Goal: Task Accomplishment & Management: Manage account settings

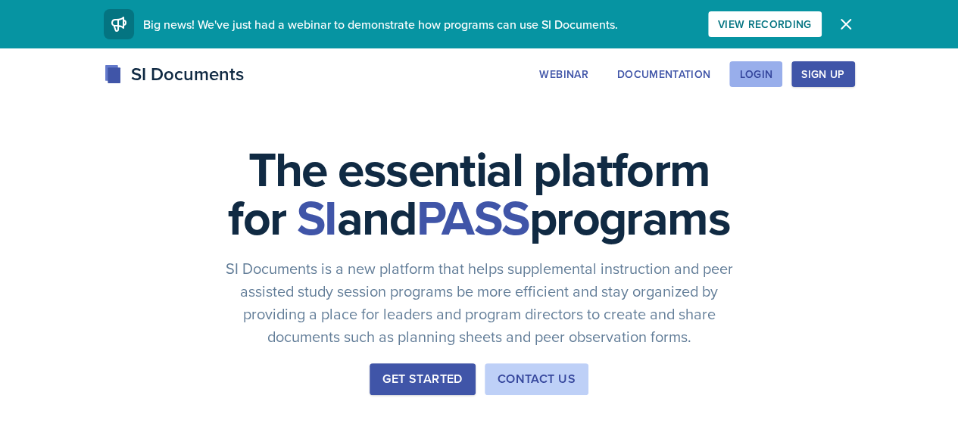
click at [773, 80] on div "Login" at bounding box center [755, 74] width 33 height 12
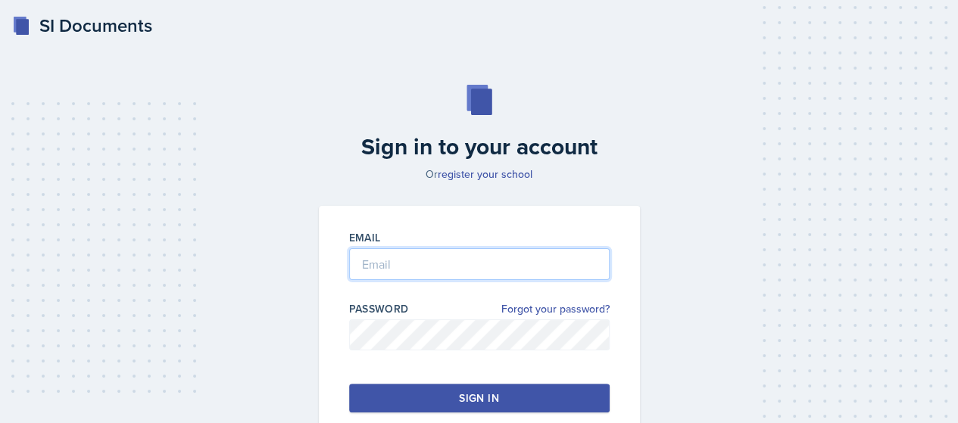
click at [421, 263] on input "email" at bounding box center [479, 264] width 261 height 32
type input "[EMAIL_ADDRESS][DOMAIN_NAME]"
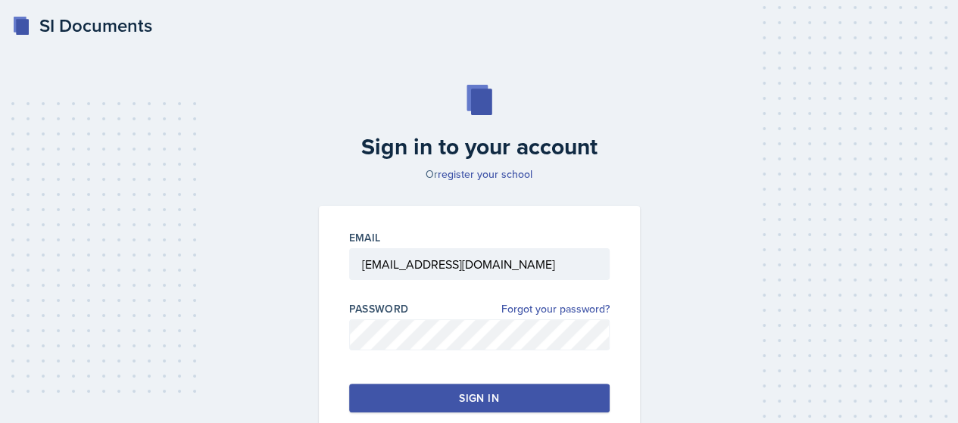
click at [464, 391] on div "Sign in" at bounding box center [478, 398] width 39 height 15
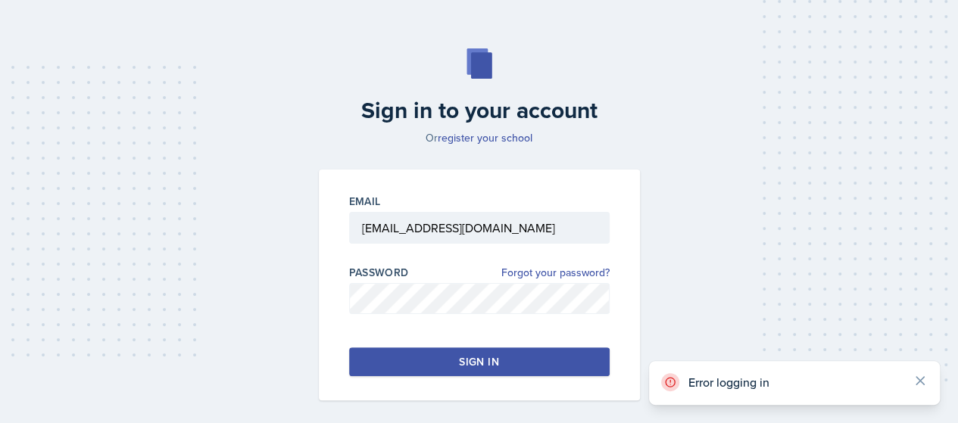
scroll to position [45, 0]
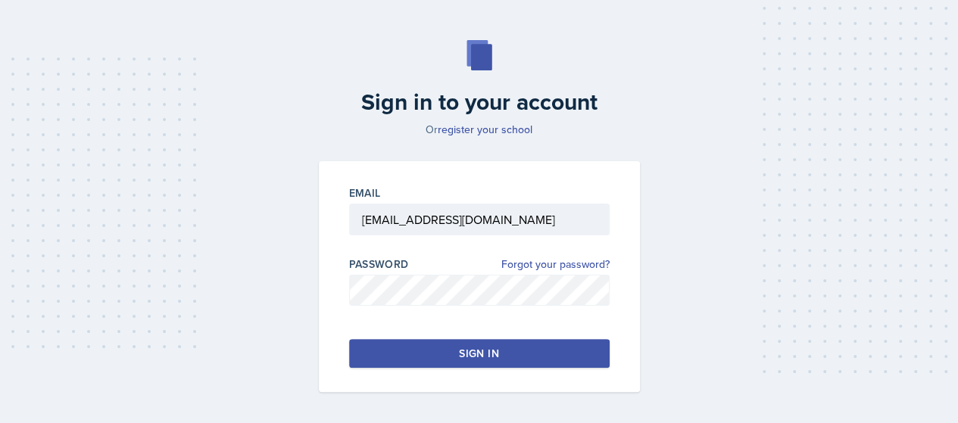
click at [645, 156] on div "Sign in to your account Or register your school Email rbrow382@students.kennesa…" at bounding box center [479, 216] width 922 height 449
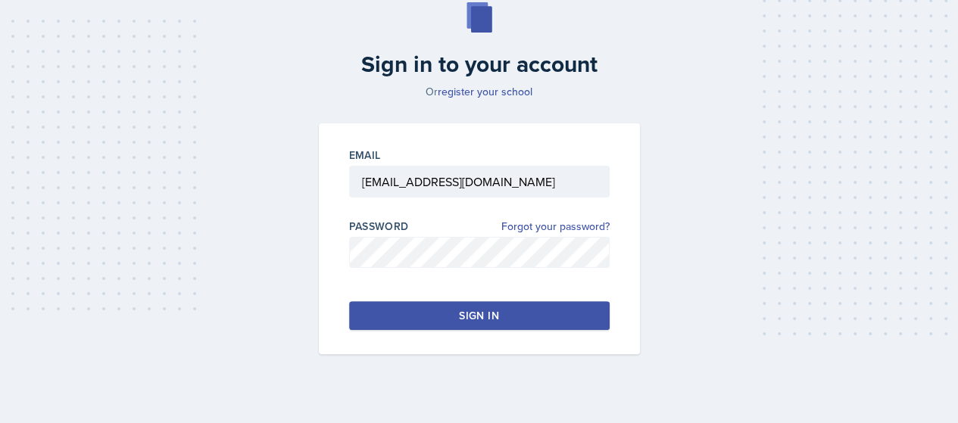
scroll to position [76, 0]
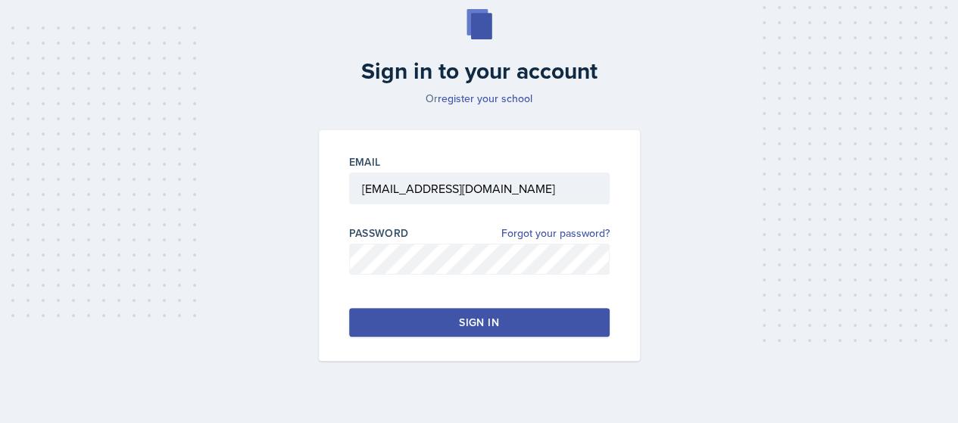
click at [361, 327] on button "Sign in" at bounding box center [479, 322] width 261 height 29
click at [641, 242] on div "Email rbrow382@students.kennesaw.edu Password Forgot your password? Sign in" at bounding box center [479, 245] width 339 height 231
click at [574, 326] on button "Sign in" at bounding box center [479, 322] width 261 height 29
click at [324, 283] on div "Email rbrow382@students.kennesaw.edu Password Forgot your password? Sign in" at bounding box center [479, 245] width 321 height 231
click at [371, 311] on button "Sign in" at bounding box center [479, 322] width 261 height 29
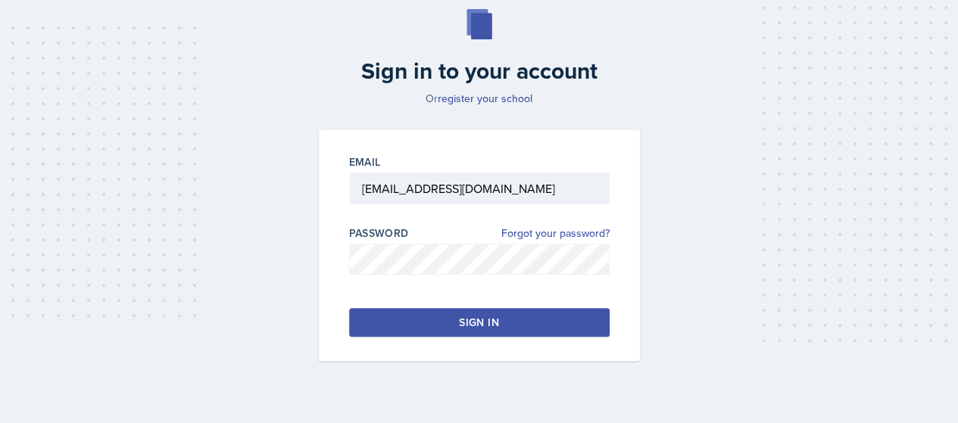
click at [368, 316] on button "Sign in" at bounding box center [479, 322] width 261 height 29
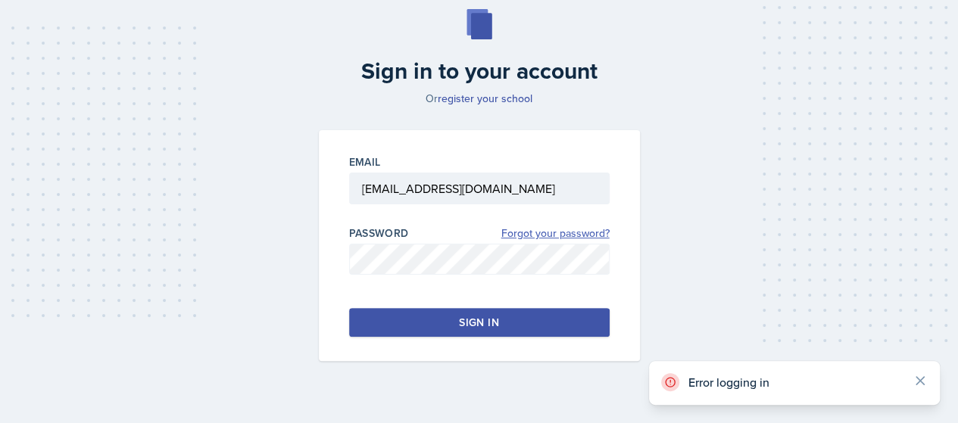
click at [516, 236] on link "Forgot your password?" at bounding box center [555, 234] width 108 height 16
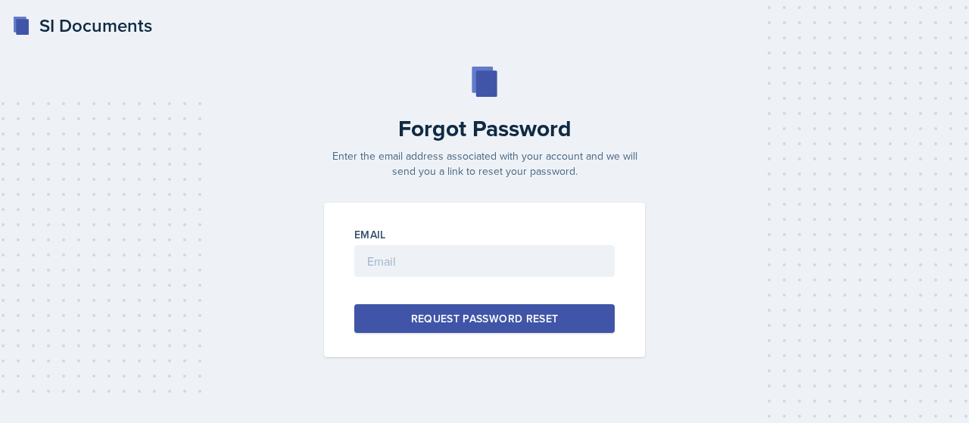
drag, startPoint x: 520, startPoint y: 208, endPoint x: 495, endPoint y: 260, distance: 57.2
click at [495, 260] on div "Email Request Password Reset" at bounding box center [484, 280] width 321 height 155
click at [495, 260] on input "email" at bounding box center [484, 261] width 261 height 32
type input "[EMAIL_ADDRESS][DOMAIN_NAME]"
click at [439, 318] on div "Request Password Reset" at bounding box center [485, 318] width 148 height 15
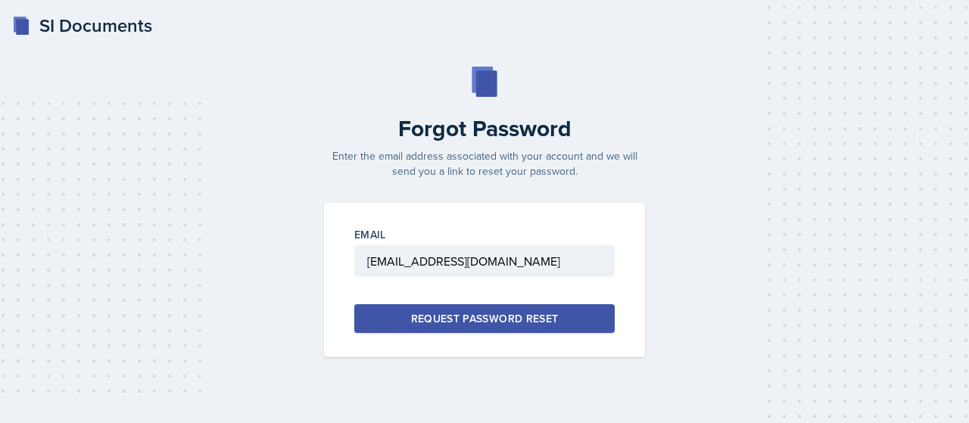
click at [91, 17] on div "SI Documents" at bounding box center [82, 25] width 140 height 27
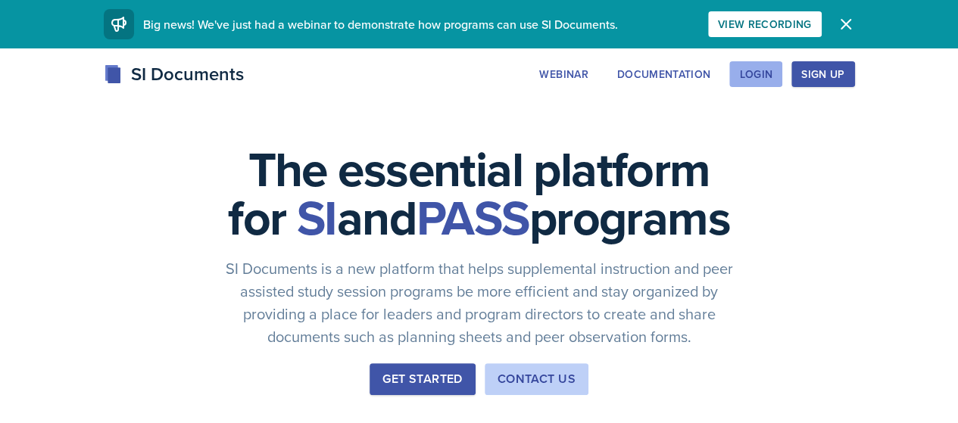
click at [773, 76] on div "Login" at bounding box center [755, 74] width 33 height 12
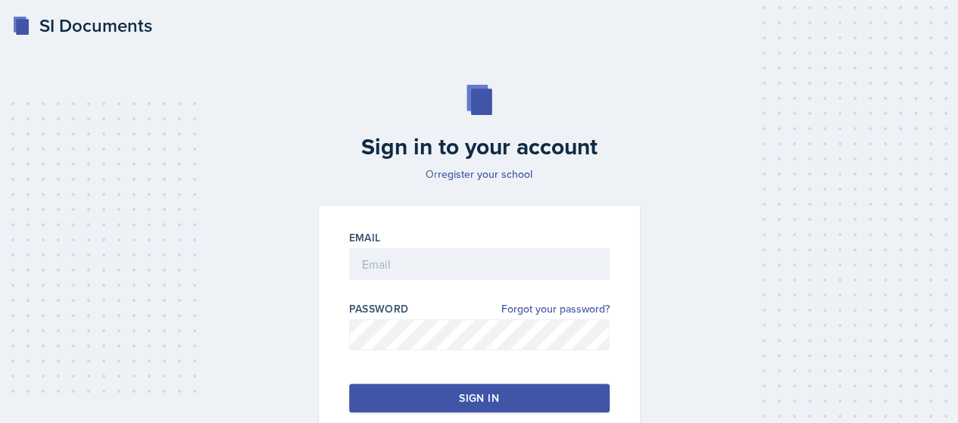
click at [53, 9] on div "SI Documents Sign in to your account Or register your school Email Password For…" at bounding box center [479, 261] width 958 height 522
click at [73, 28] on div "SI Documents" at bounding box center [82, 25] width 140 height 27
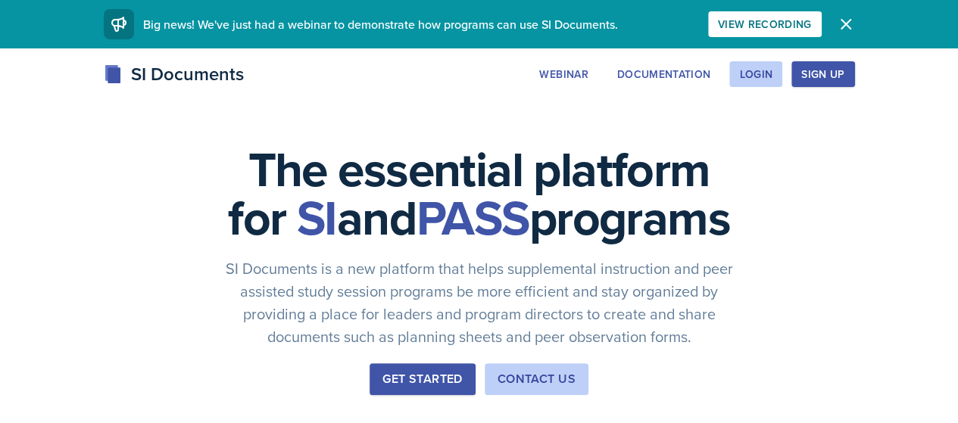
click at [844, 73] on div "Sign Up" at bounding box center [822, 74] width 43 height 12
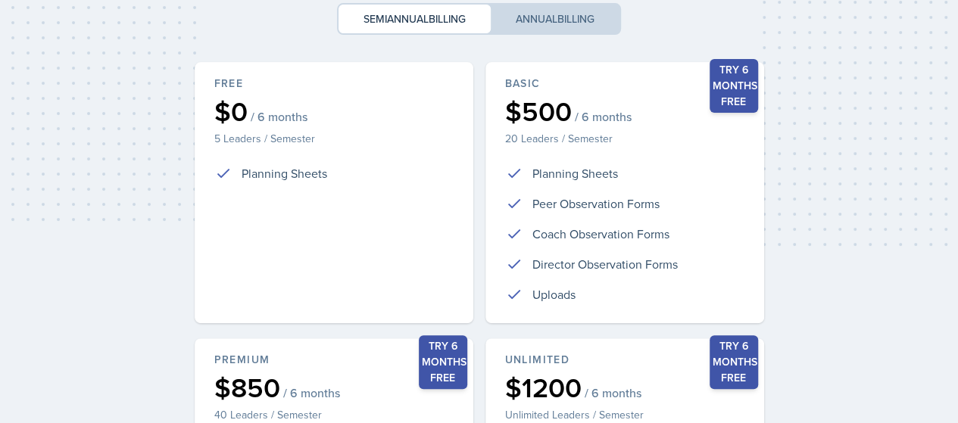
scroll to position [195, 0]
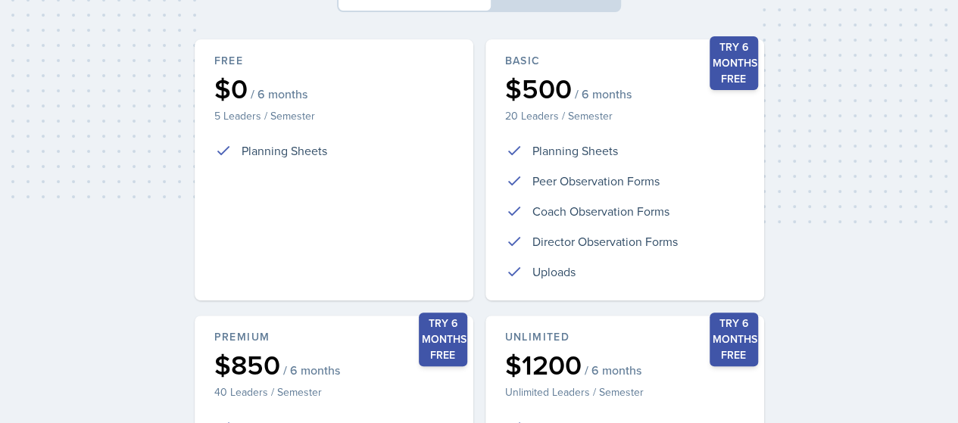
click at [280, 155] on p "Planning Sheets" at bounding box center [285, 151] width 86 height 18
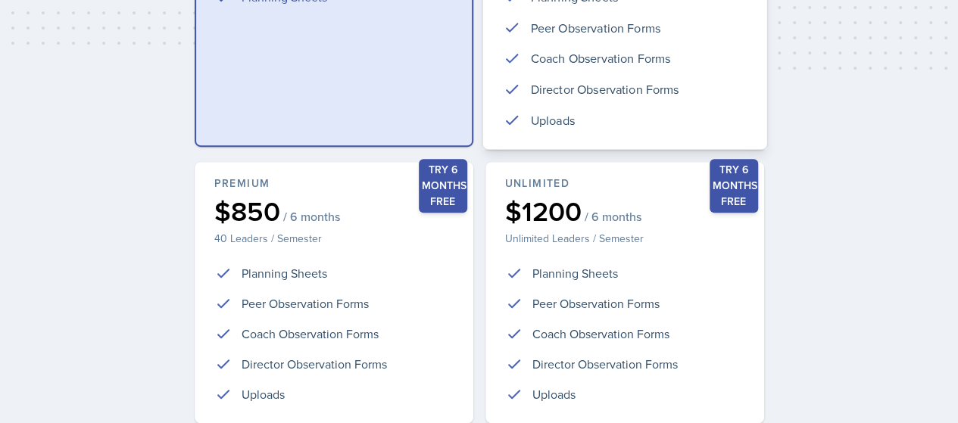
scroll to position [473, 0]
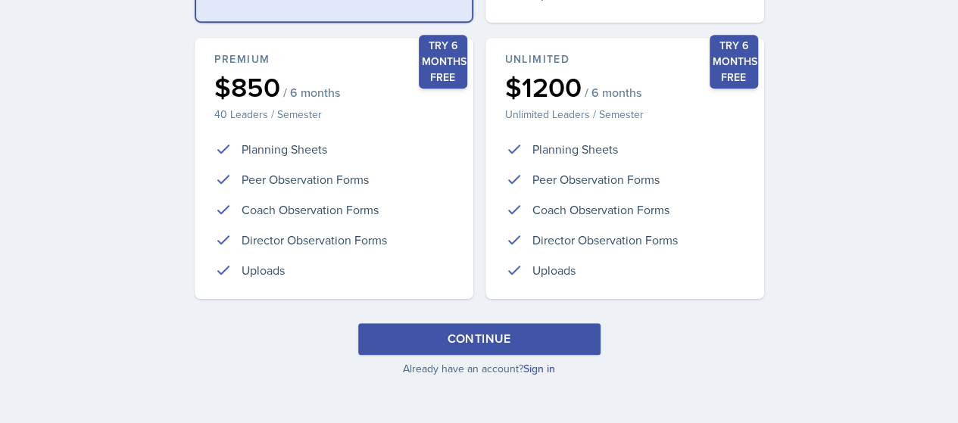
click at [439, 343] on button "Continue" at bounding box center [479, 339] width 242 height 32
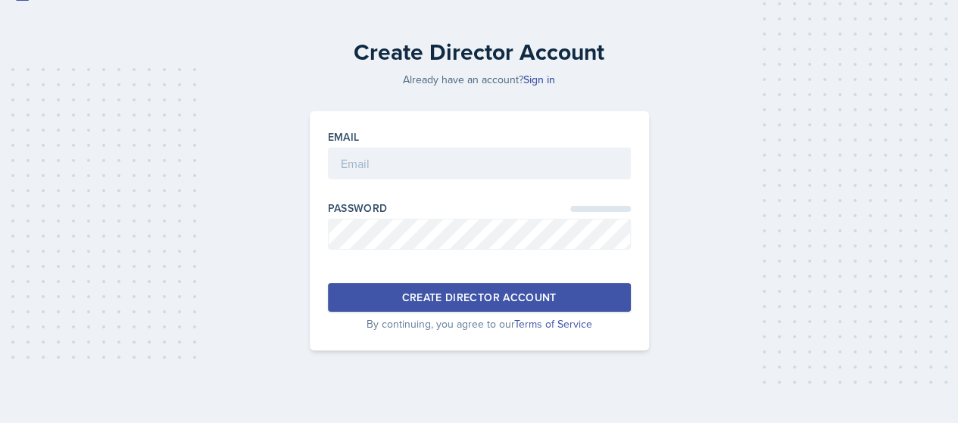
scroll to position [33, 0]
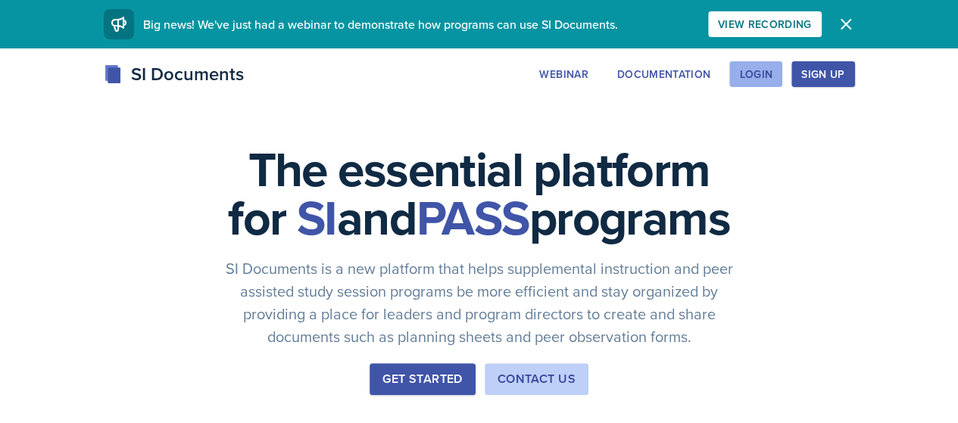
click at [773, 70] on div "Login" at bounding box center [755, 74] width 33 height 12
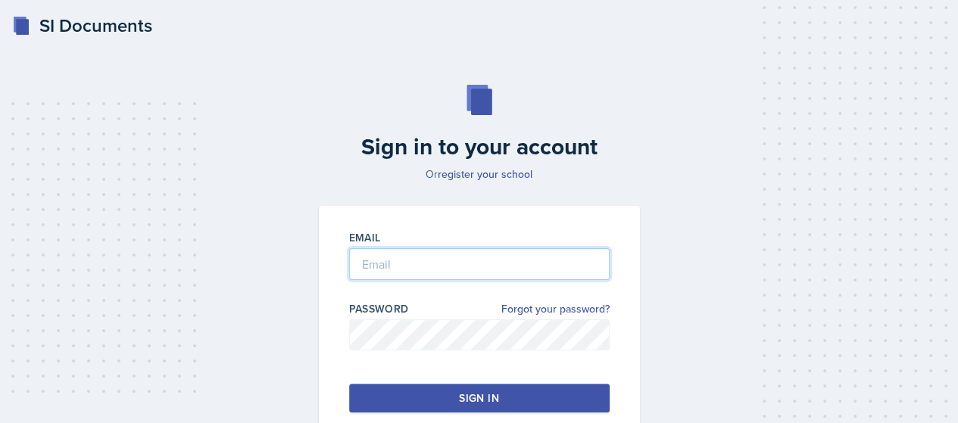
click at [492, 254] on input "email" at bounding box center [479, 264] width 261 height 32
type input "[EMAIL_ADDRESS][DOMAIN_NAME]"
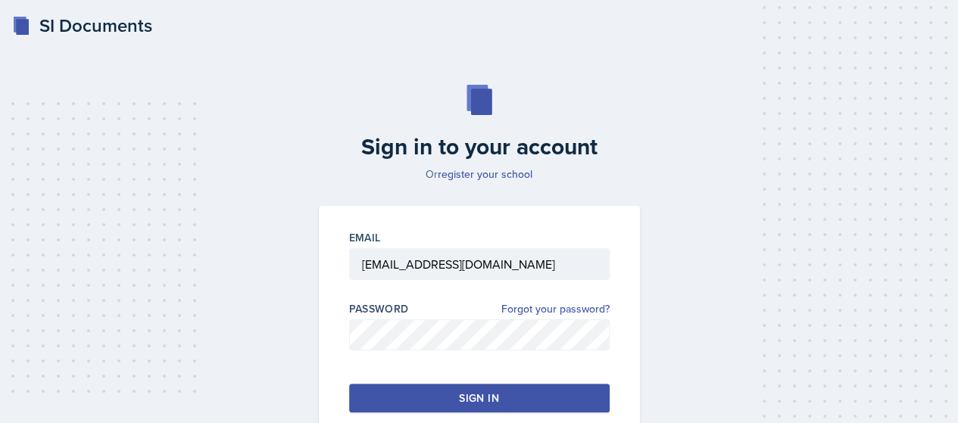
click at [454, 405] on button "Sign in" at bounding box center [479, 398] width 261 height 29
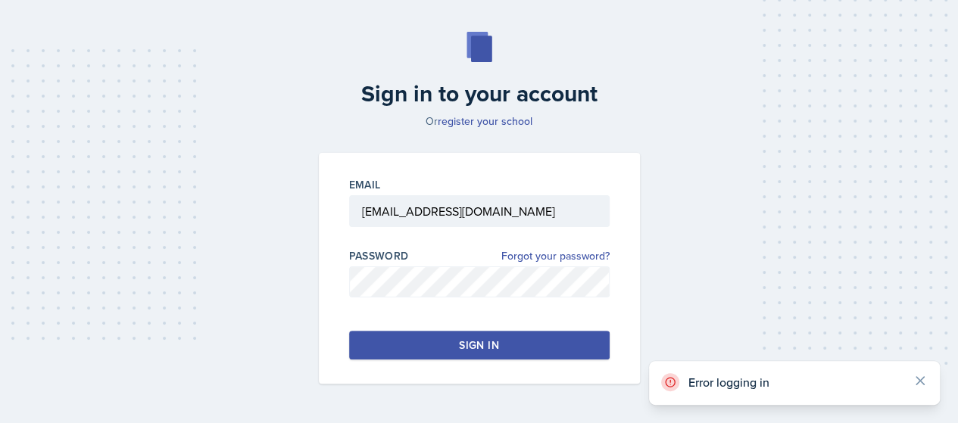
scroll to position [55, 0]
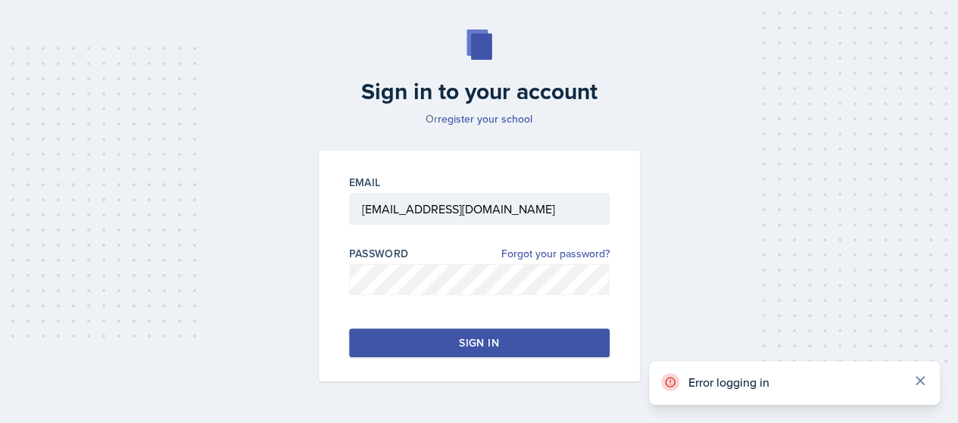
click at [923, 379] on icon at bounding box center [920, 380] width 15 height 15
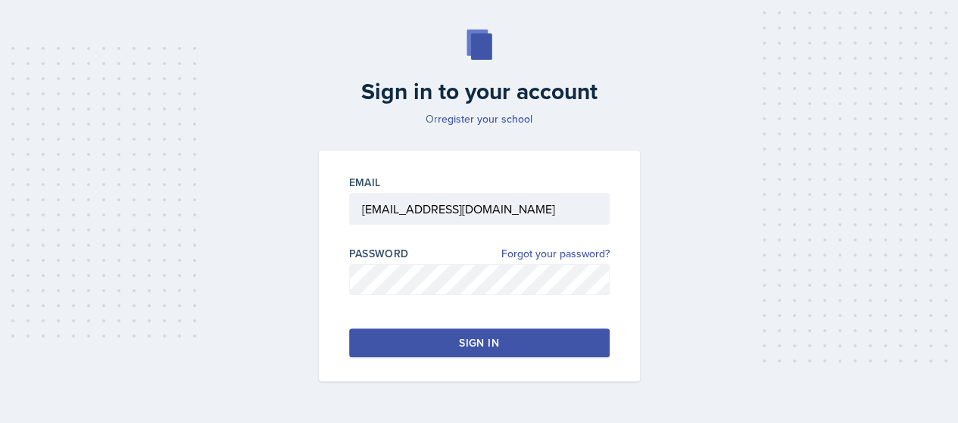
click at [888, 206] on div "Sign in to your account Or register your school Email rbrow382@students.kennesa…" at bounding box center [479, 205] width 922 height 449
click at [476, 345] on div "Sign in" at bounding box center [478, 343] width 39 height 15
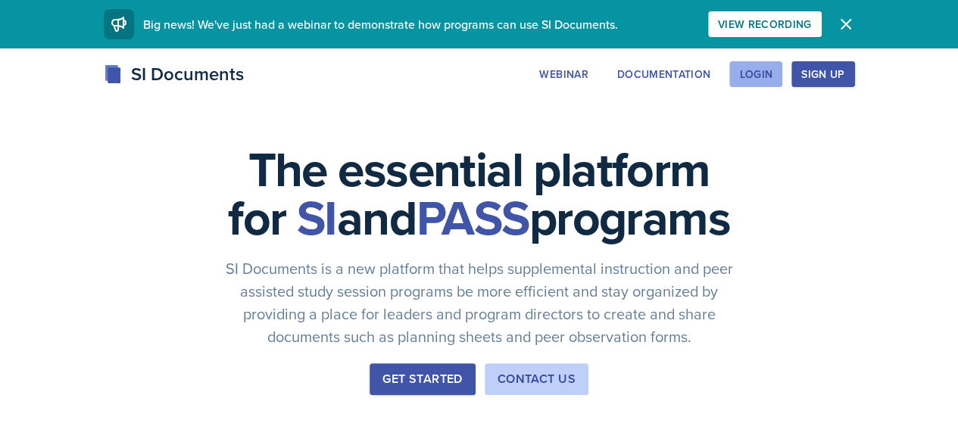
click at [773, 74] on div "Login" at bounding box center [755, 74] width 33 height 12
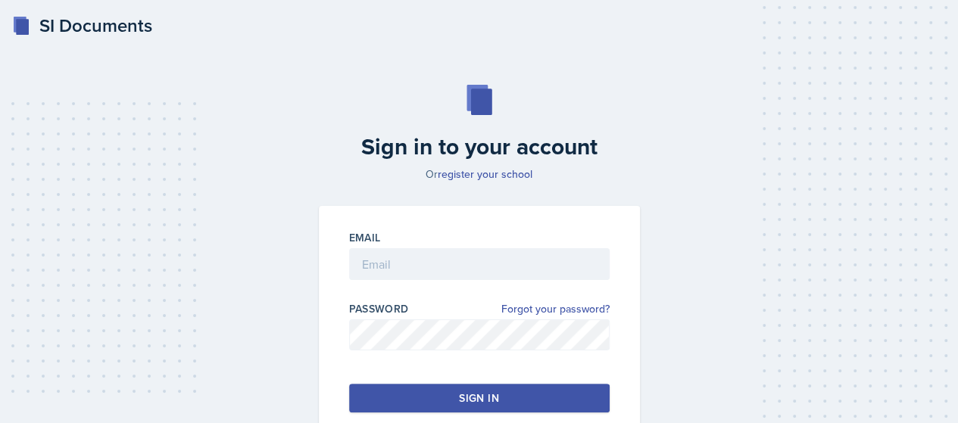
click at [434, 244] on div "Email" at bounding box center [479, 237] width 261 height 15
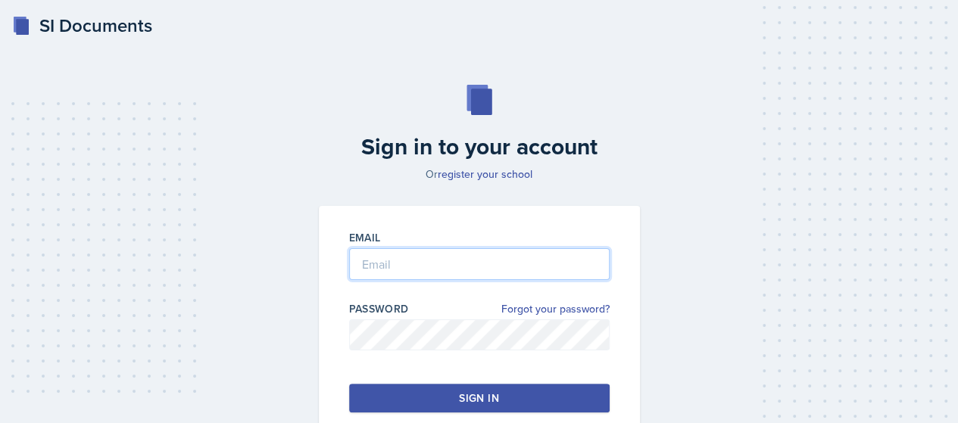
click at [433, 257] on input "email" at bounding box center [479, 264] width 261 height 32
type input "[EMAIL_ADDRESS][DOMAIN_NAME]"
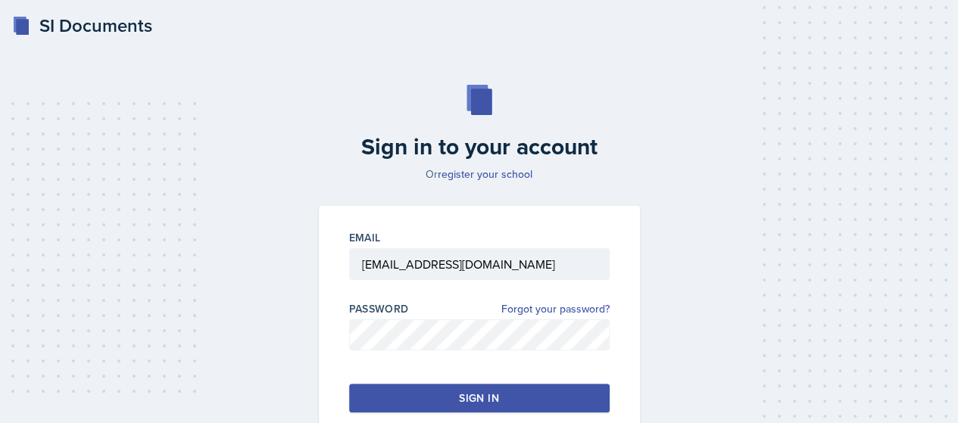
click at [464, 382] on div "Email rbrow382@students.kennesaw.edu Password Forgot your password? Sign in" at bounding box center [479, 321] width 321 height 231
click at [464, 391] on div "Sign in" at bounding box center [478, 398] width 39 height 15
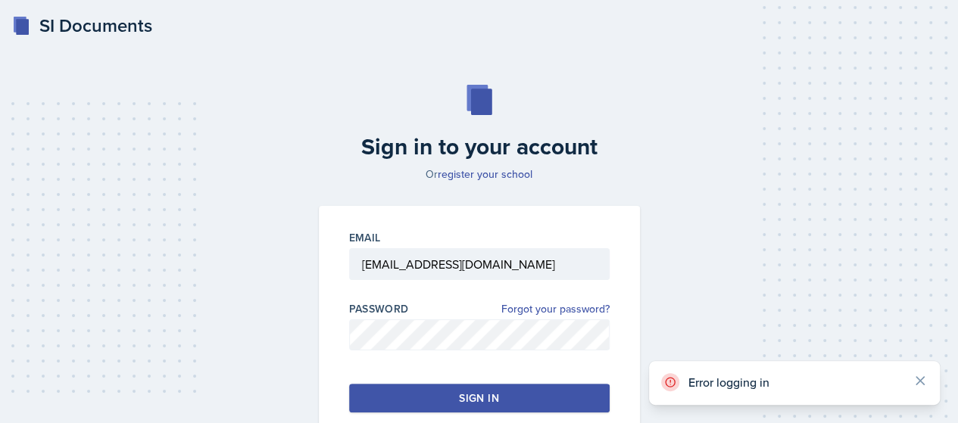
click at [913, 392] on div "Error logging in" at bounding box center [794, 383] width 267 height 20
click at [919, 378] on icon at bounding box center [920, 380] width 15 height 15
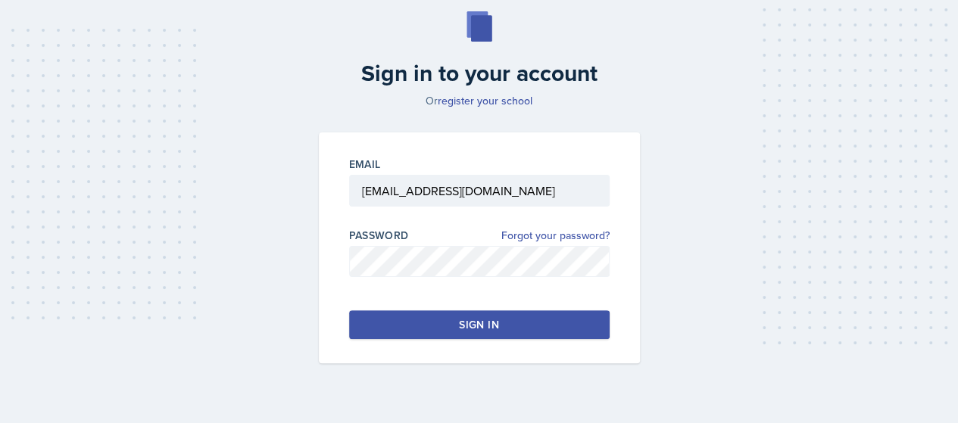
scroll to position [62, 0]
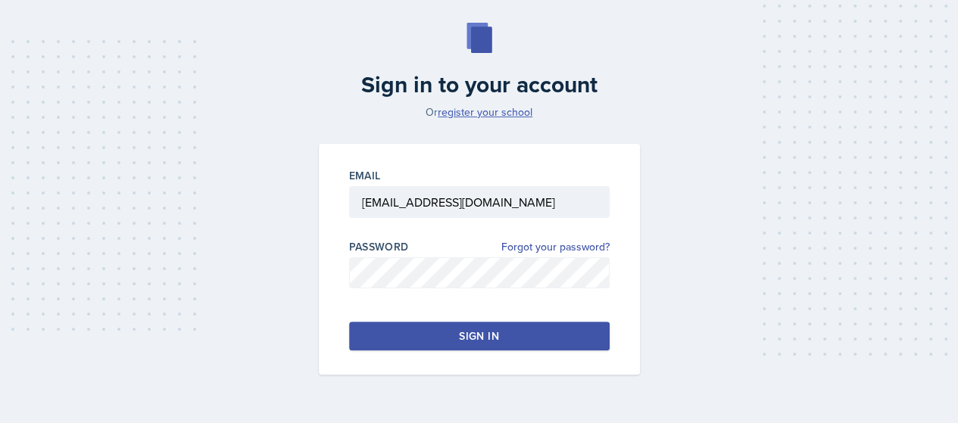
click at [486, 111] on link "register your school" at bounding box center [485, 112] width 95 height 15
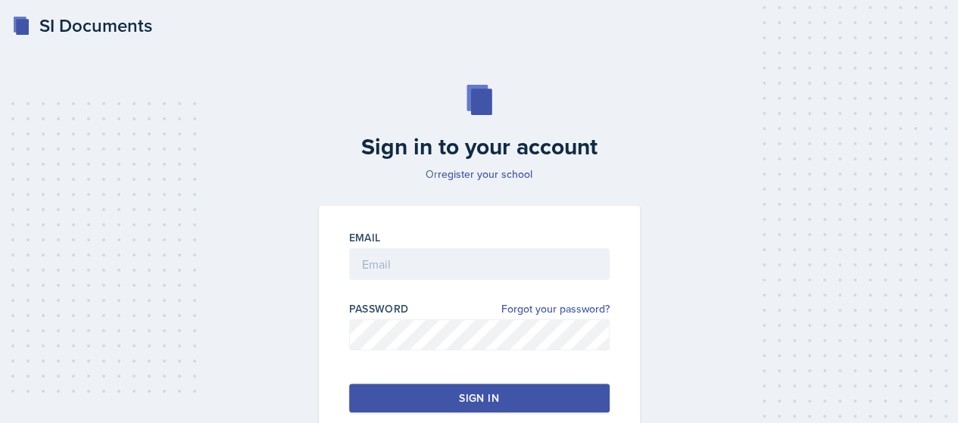
scroll to position [62, 0]
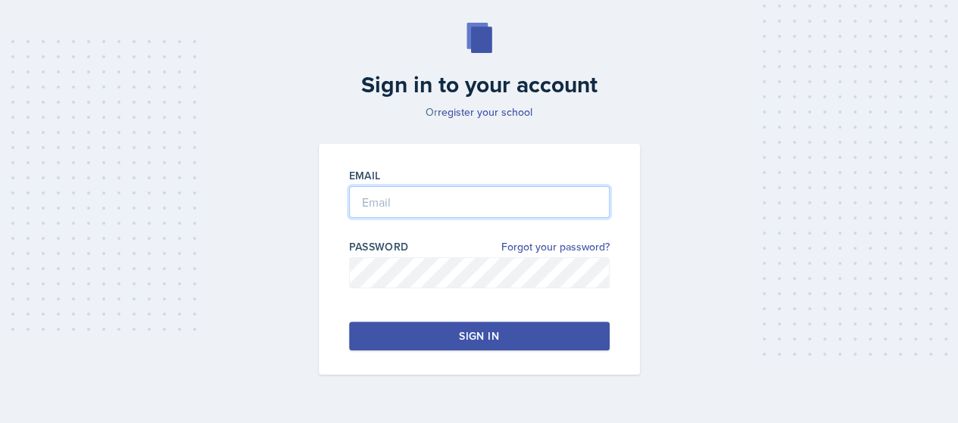
type input "[EMAIL_ADDRESS][DOMAIN_NAME]"
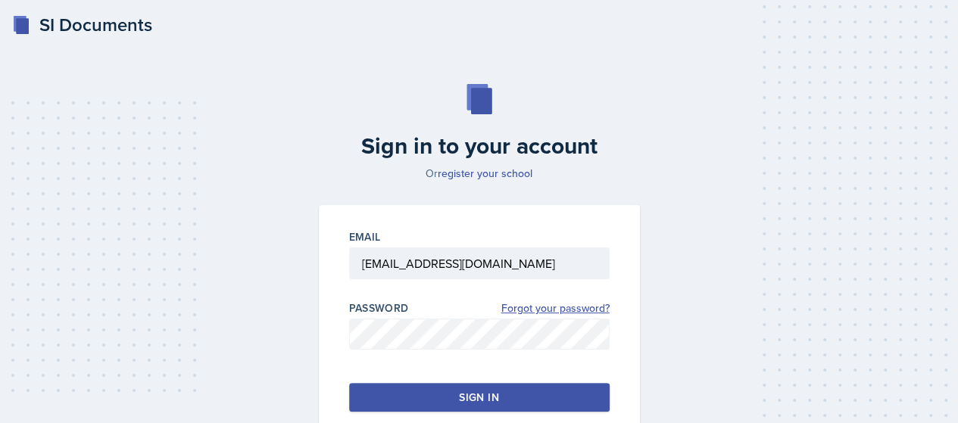
scroll to position [0, 0]
click at [830, 119] on div "Sign in to your account Or register your school Email rbrow382@students.kennesa…" at bounding box center [479, 260] width 922 height 449
click at [377, 402] on button "Sign in" at bounding box center [479, 398] width 261 height 29
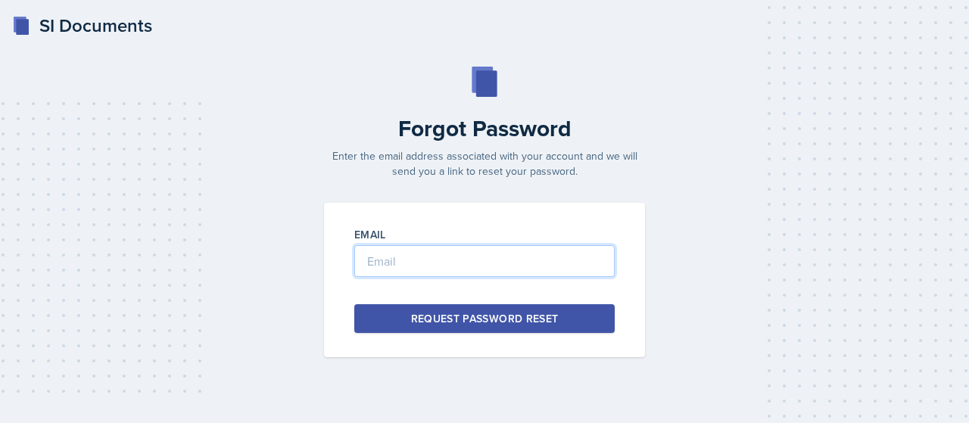
click at [436, 253] on input "email" at bounding box center [484, 261] width 261 height 32
type input "[EMAIL_ADDRESS][DOMAIN_NAME]"
click at [450, 316] on div "Request Password Reset" at bounding box center [485, 318] width 148 height 15
